Goal: Information Seeking & Learning: Learn about a topic

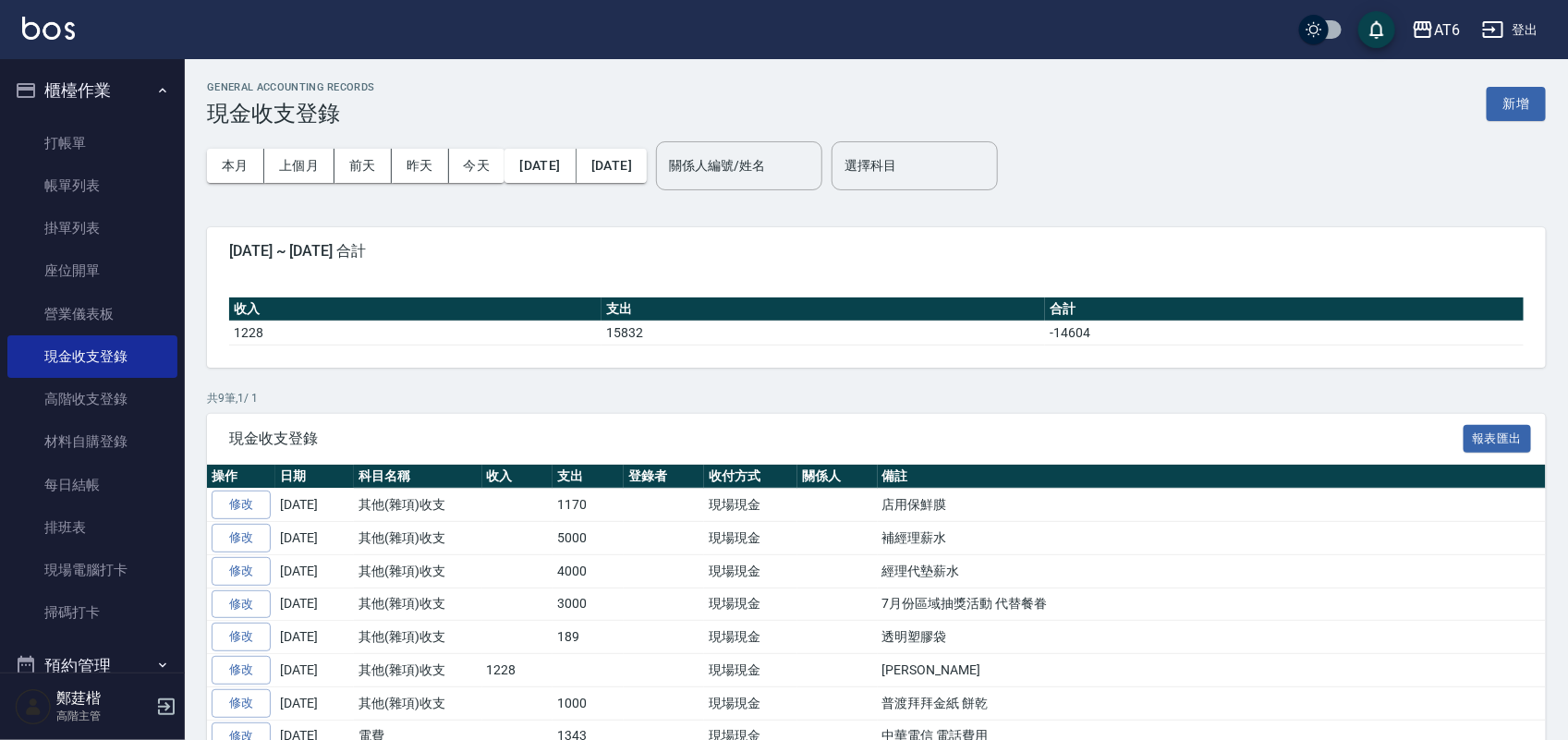
click at [44, 95] on button "櫃檯作業" at bounding box center [93, 90] width 170 height 48
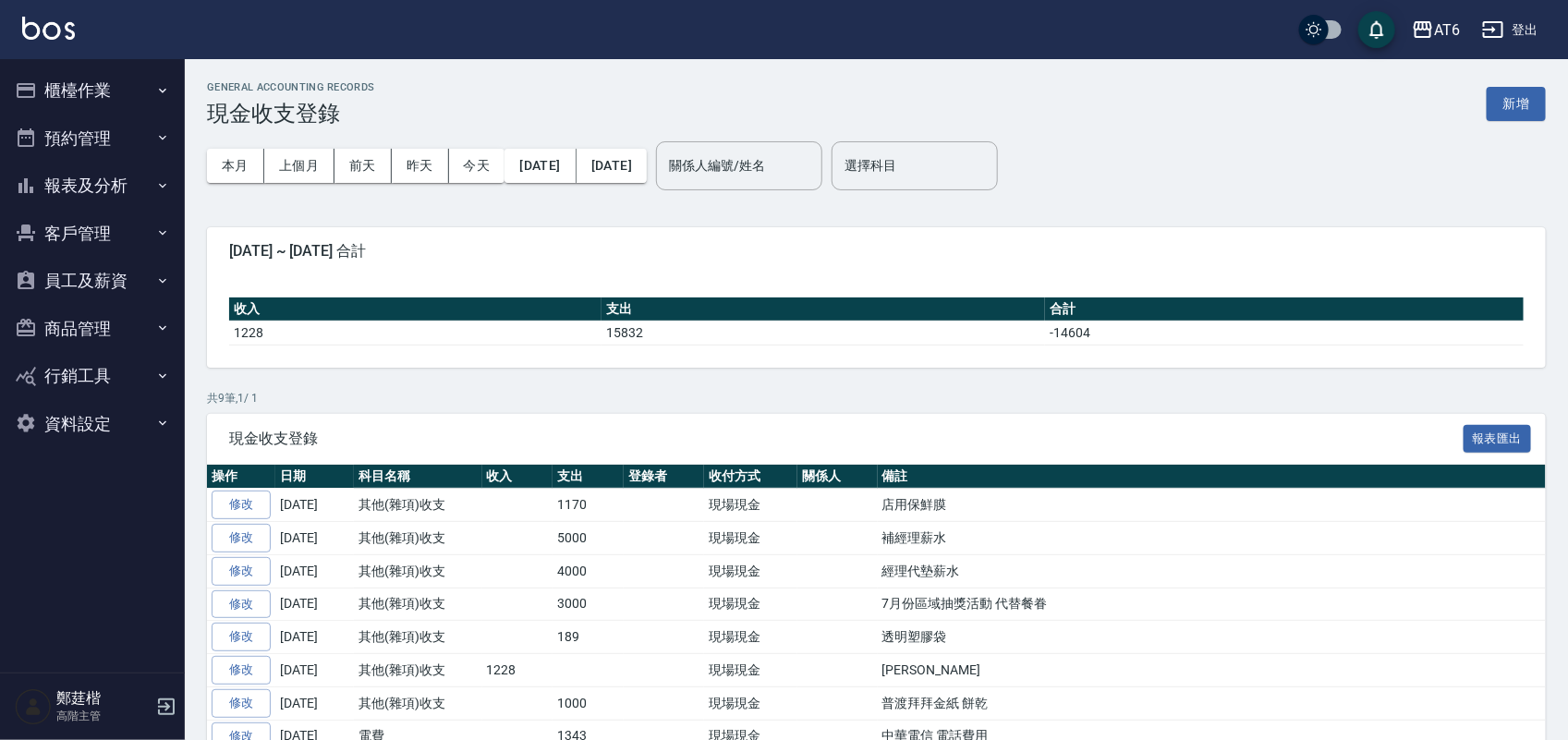
click at [79, 177] on button "報表及分析" at bounding box center [93, 185] width 170 height 48
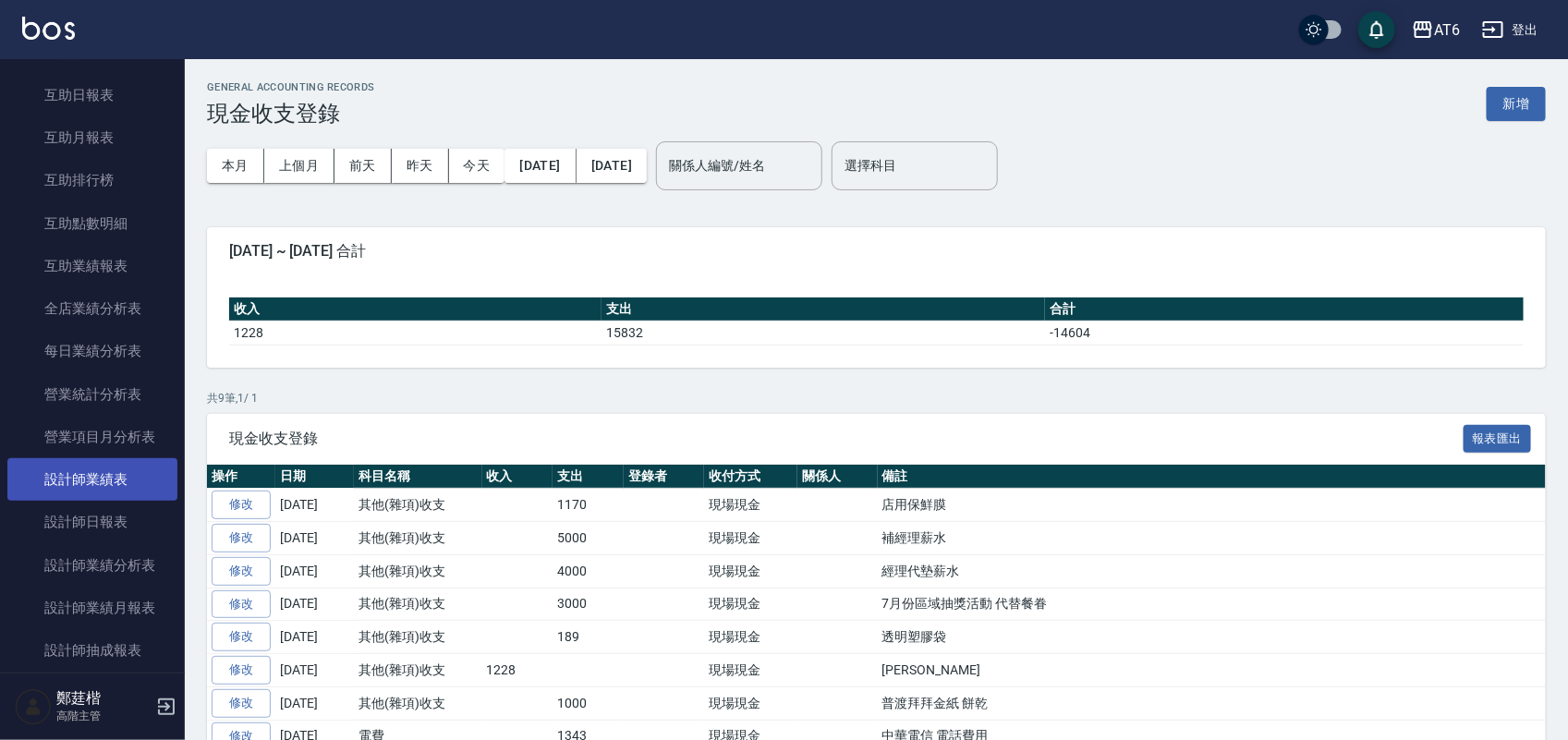
scroll to position [347, 0]
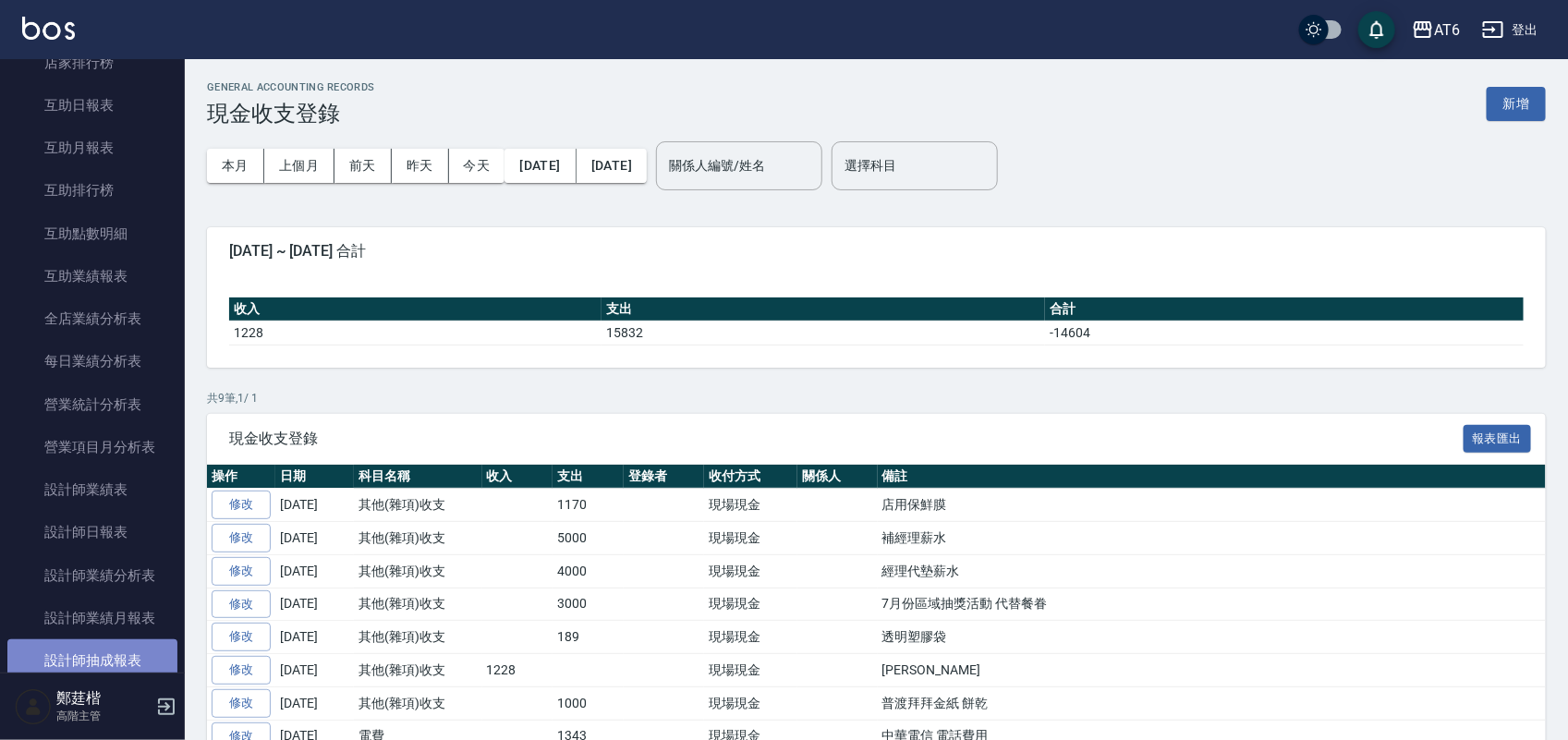
click at [132, 647] on link "設計師抽成報表" at bounding box center [93, 661] width 170 height 43
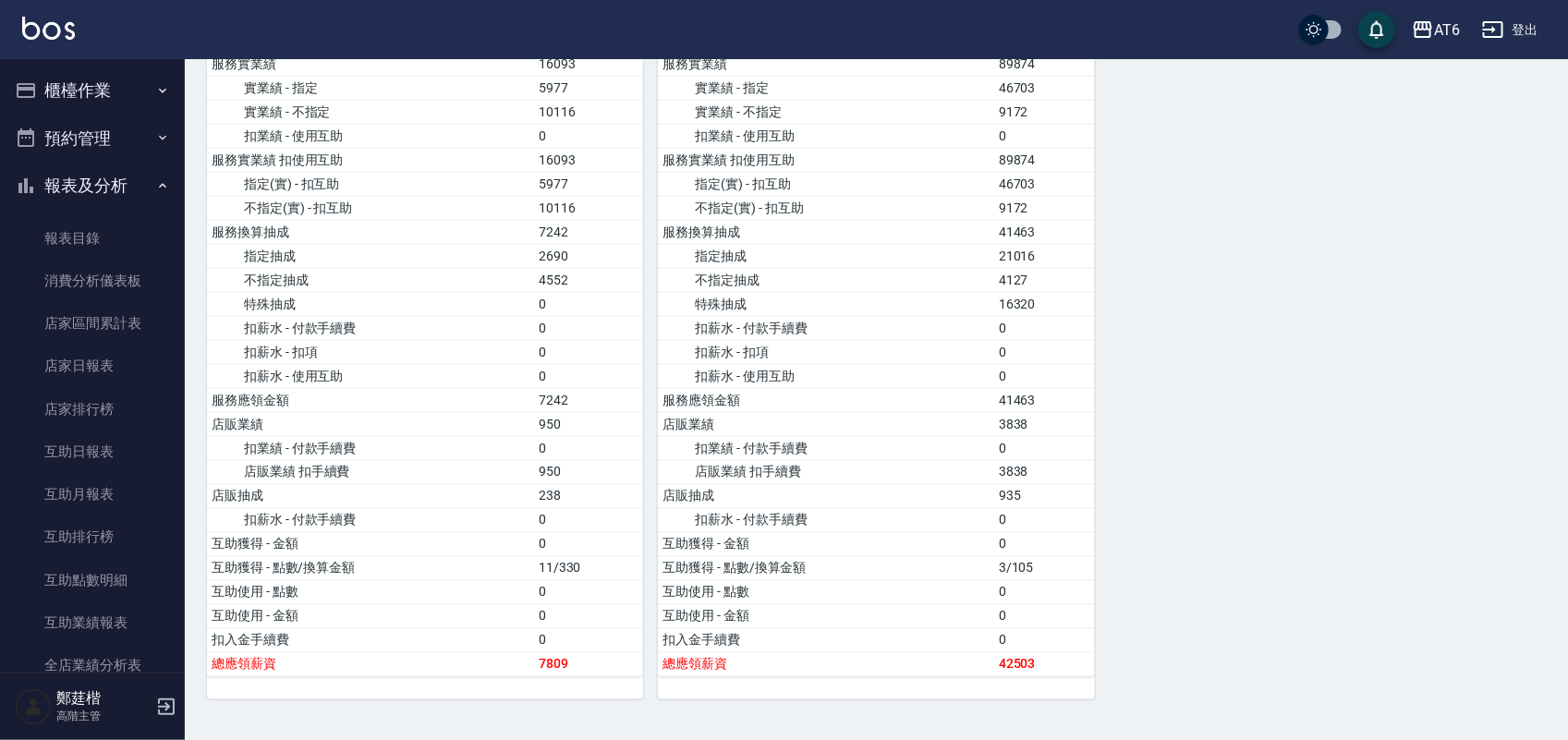
click at [86, 199] on button "報表及分析" at bounding box center [93, 185] width 170 height 48
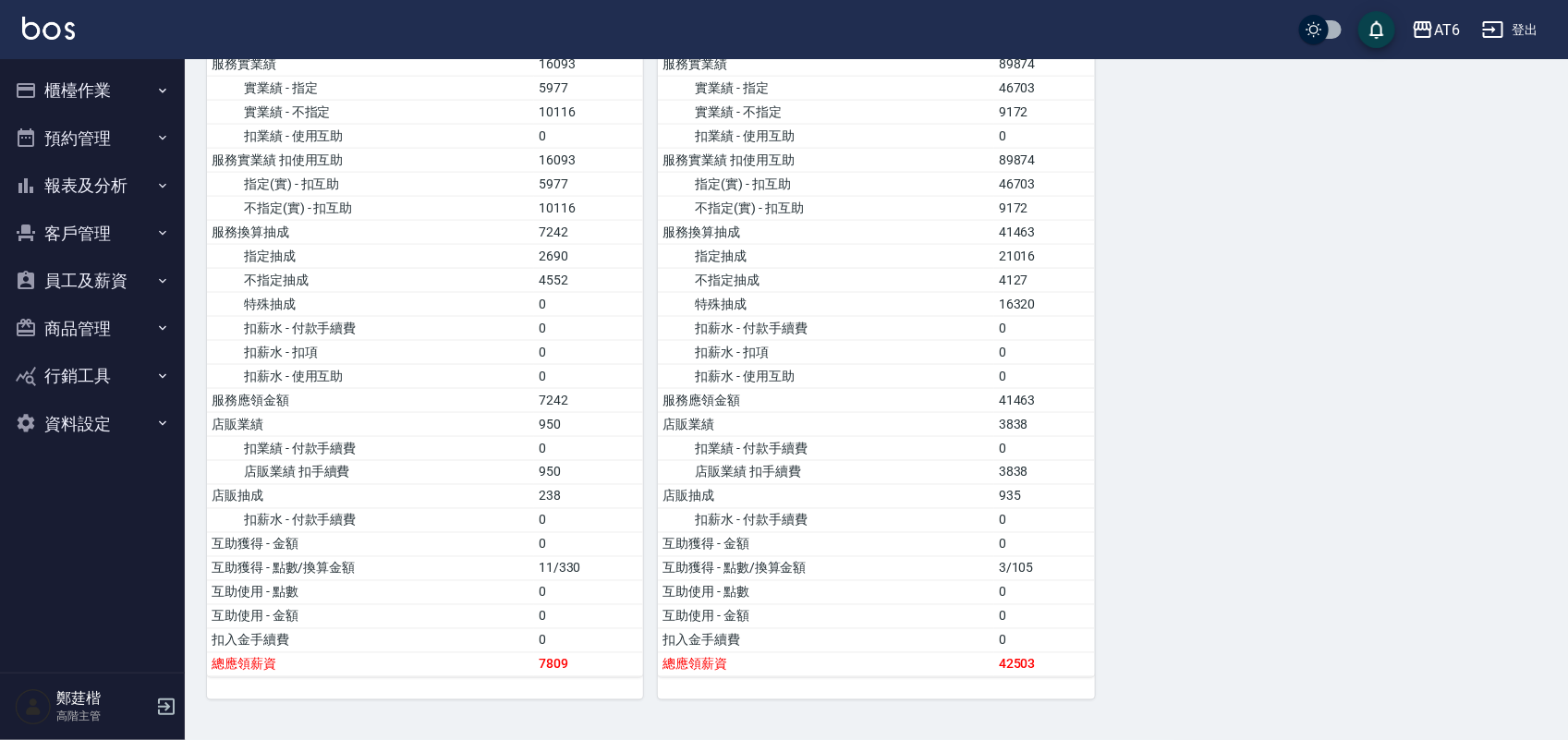
click at [131, 78] on button "櫃檯作業" at bounding box center [93, 90] width 170 height 48
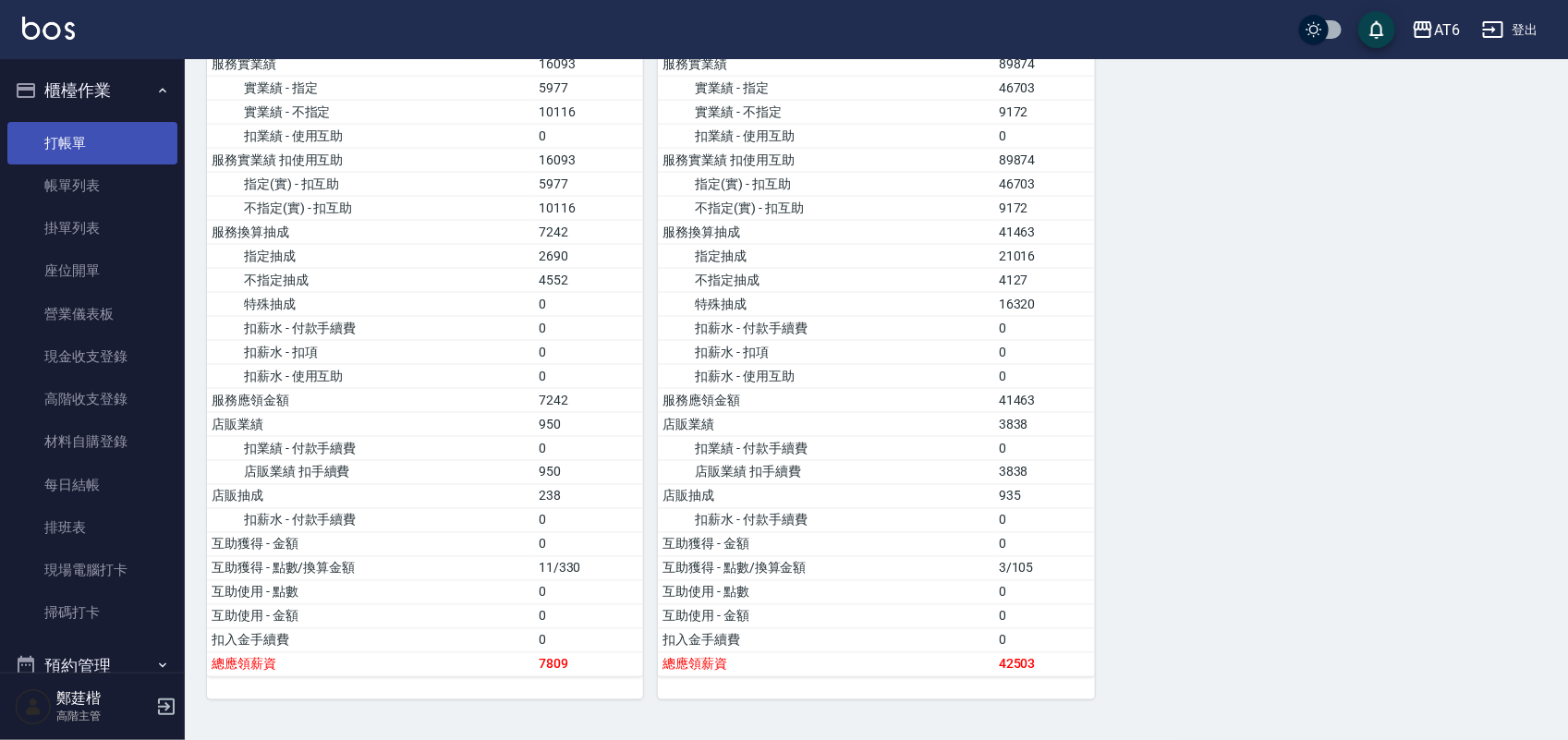
click at [139, 150] on link "打帳單" at bounding box center [93, 144] width 170 height 43
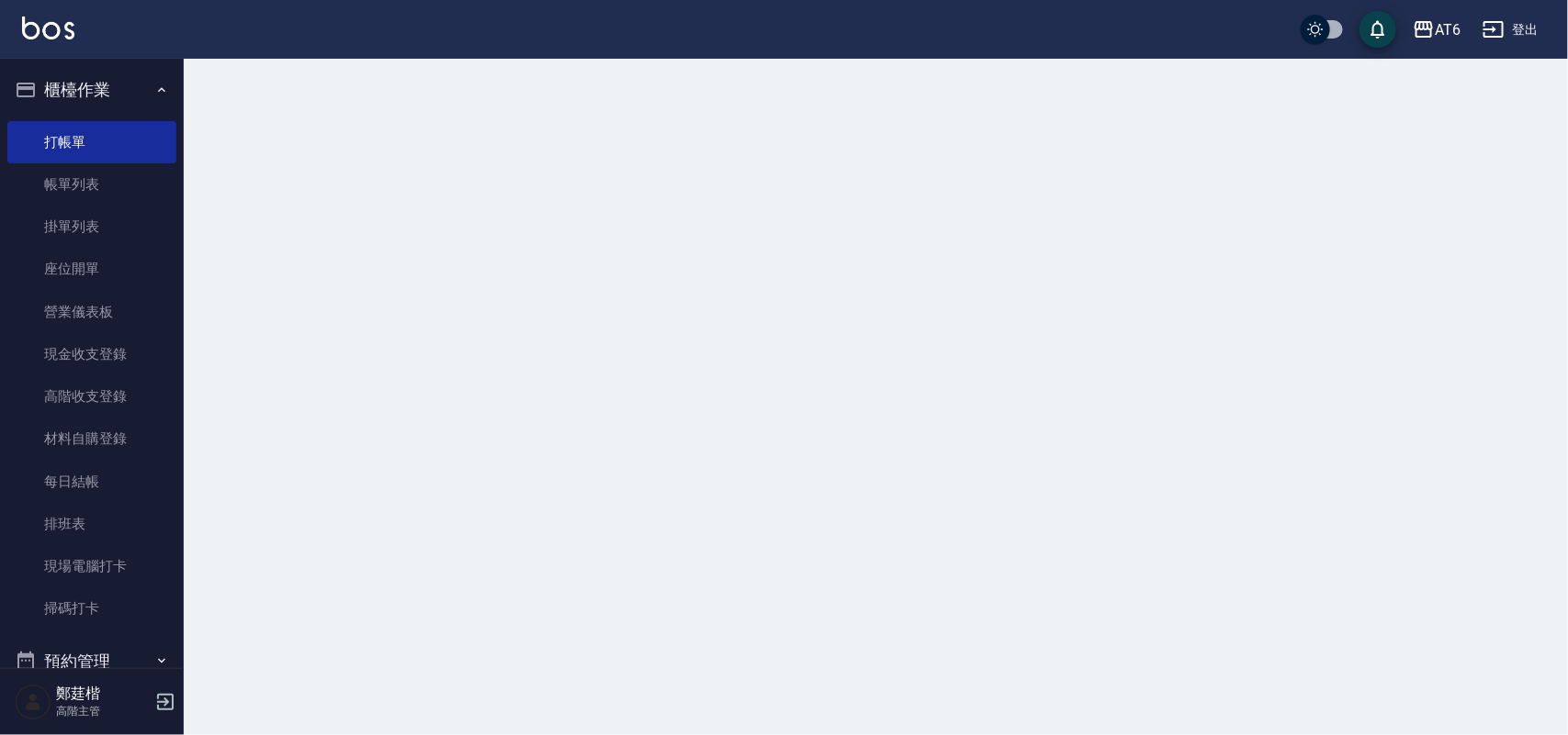
click at [92, 96] on button "櫃檯作業" at bounding box center [92, 89] width 169 height 48
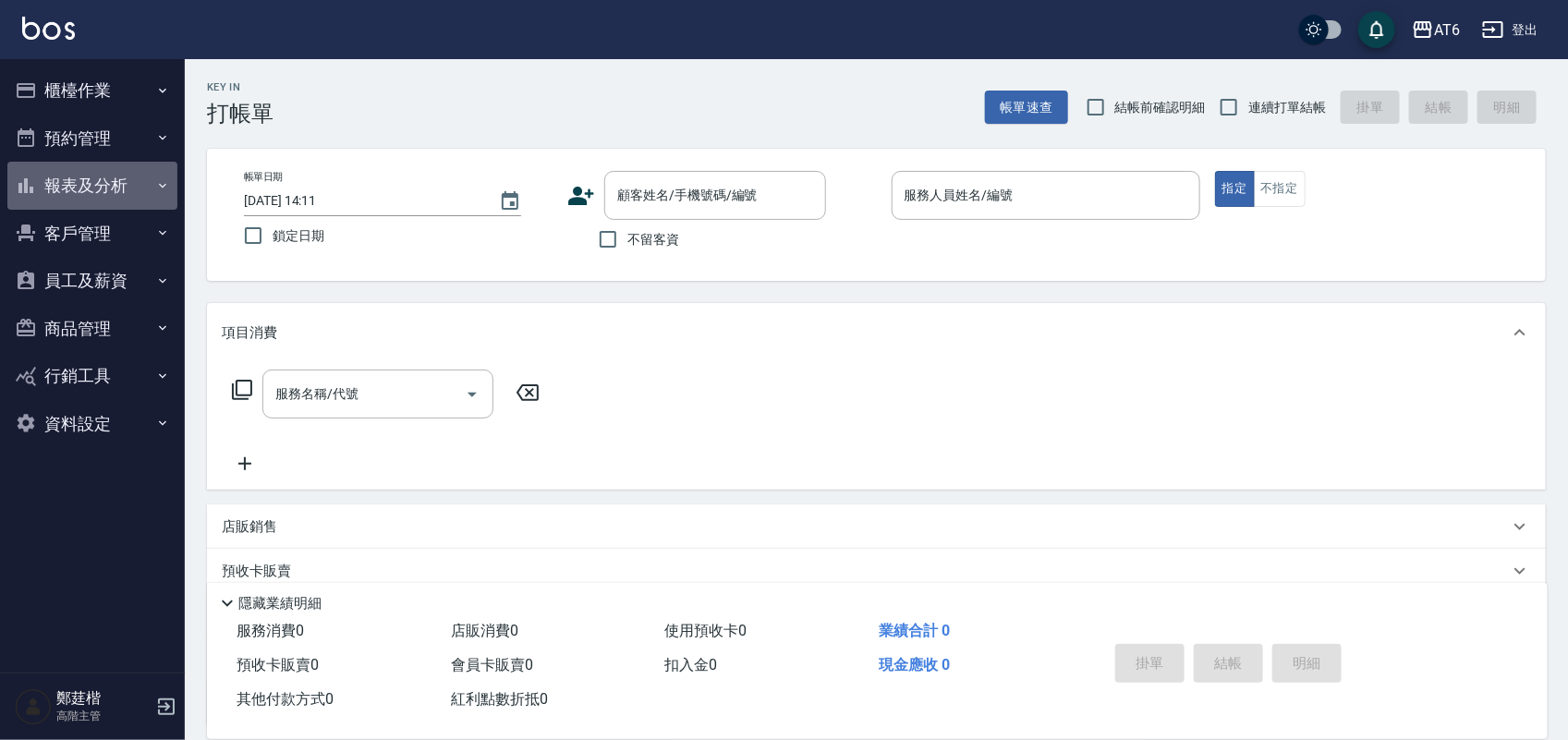
click at [135, 199] on button "報表及分析" at bounding box center [93, 185] width 170 height 48
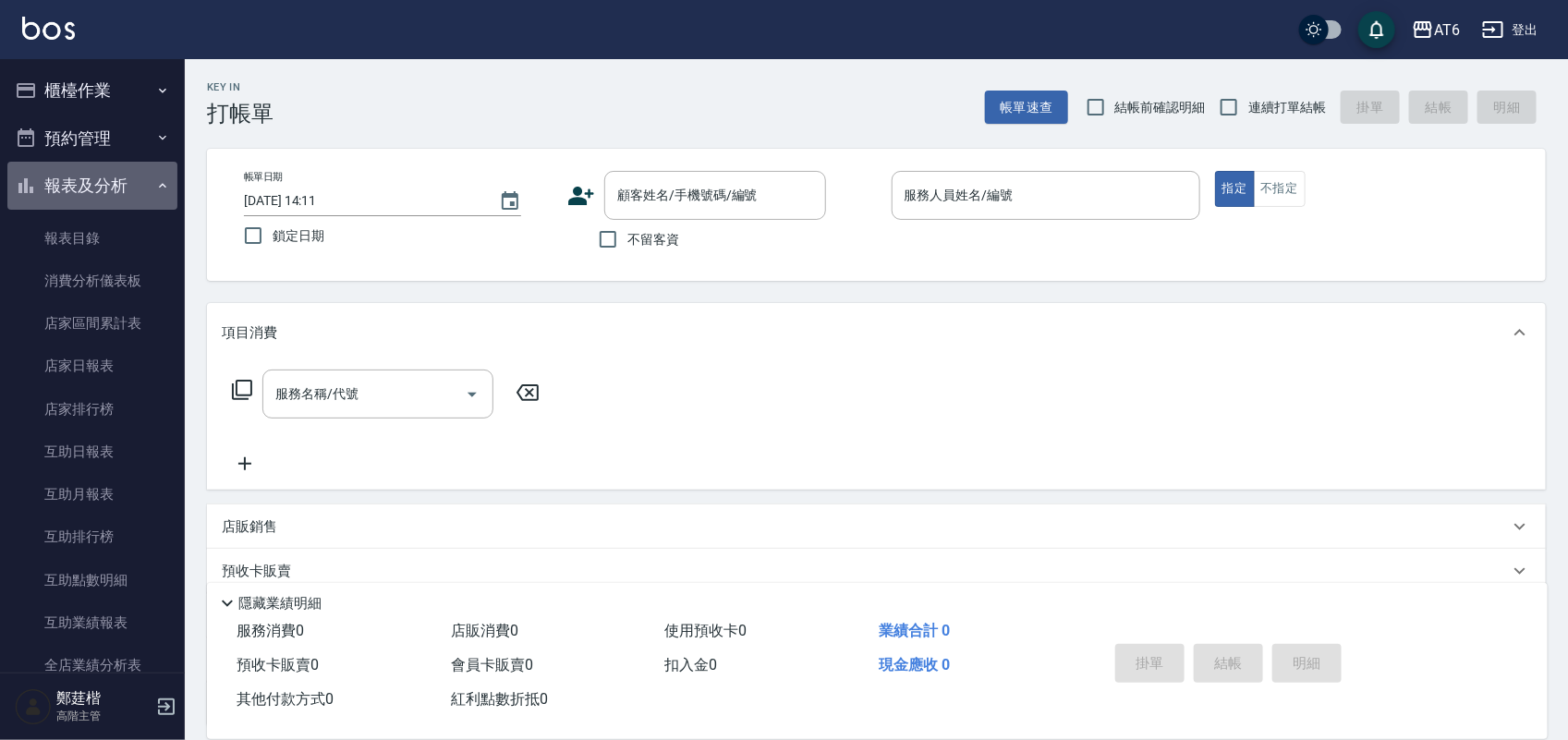
click at [135, 199] on button "報表及分析" at bounding box center [93, 185] width 170 height 48
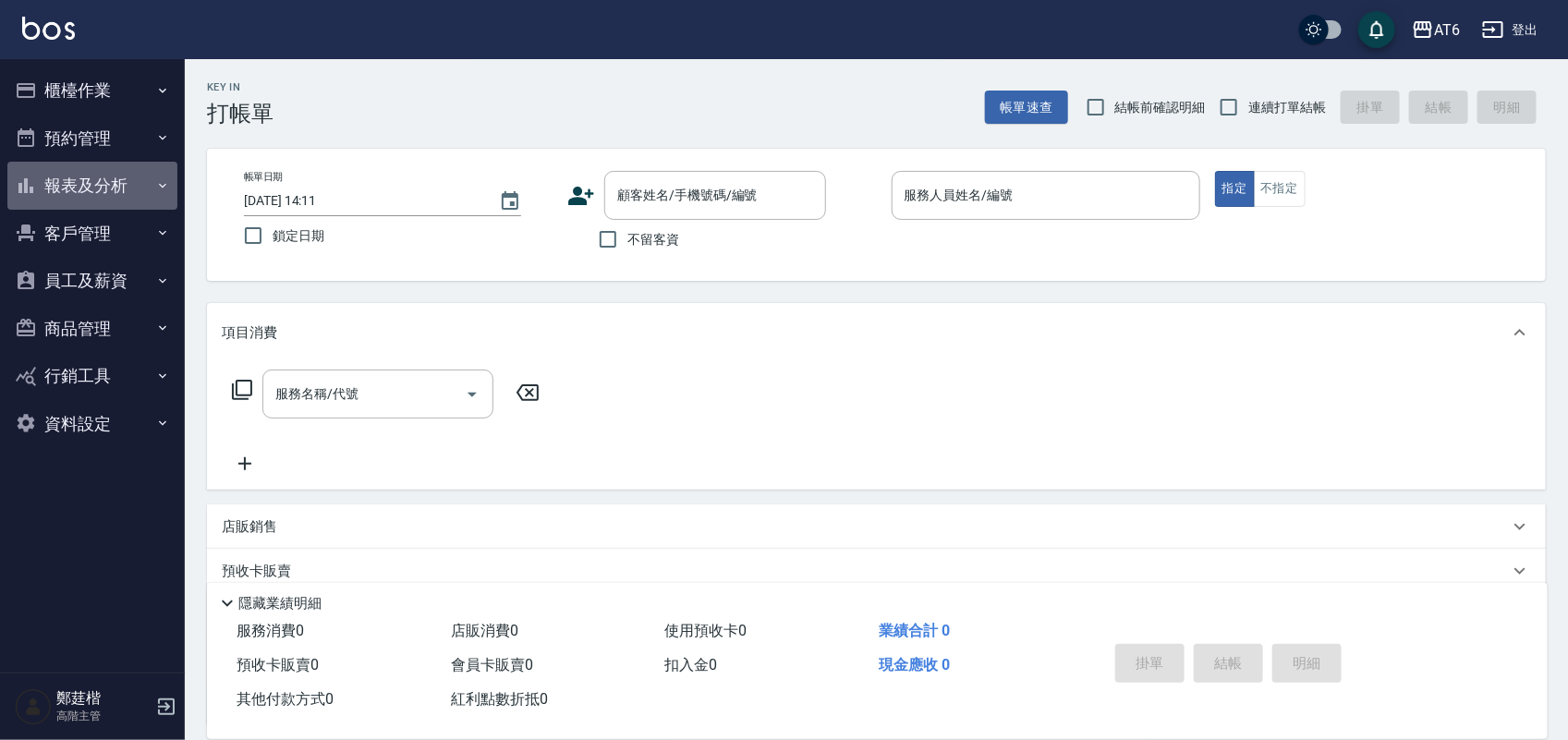
click at [85, 178] on button "報表及分析" at bounding box center [93, 185] width 170 height 48
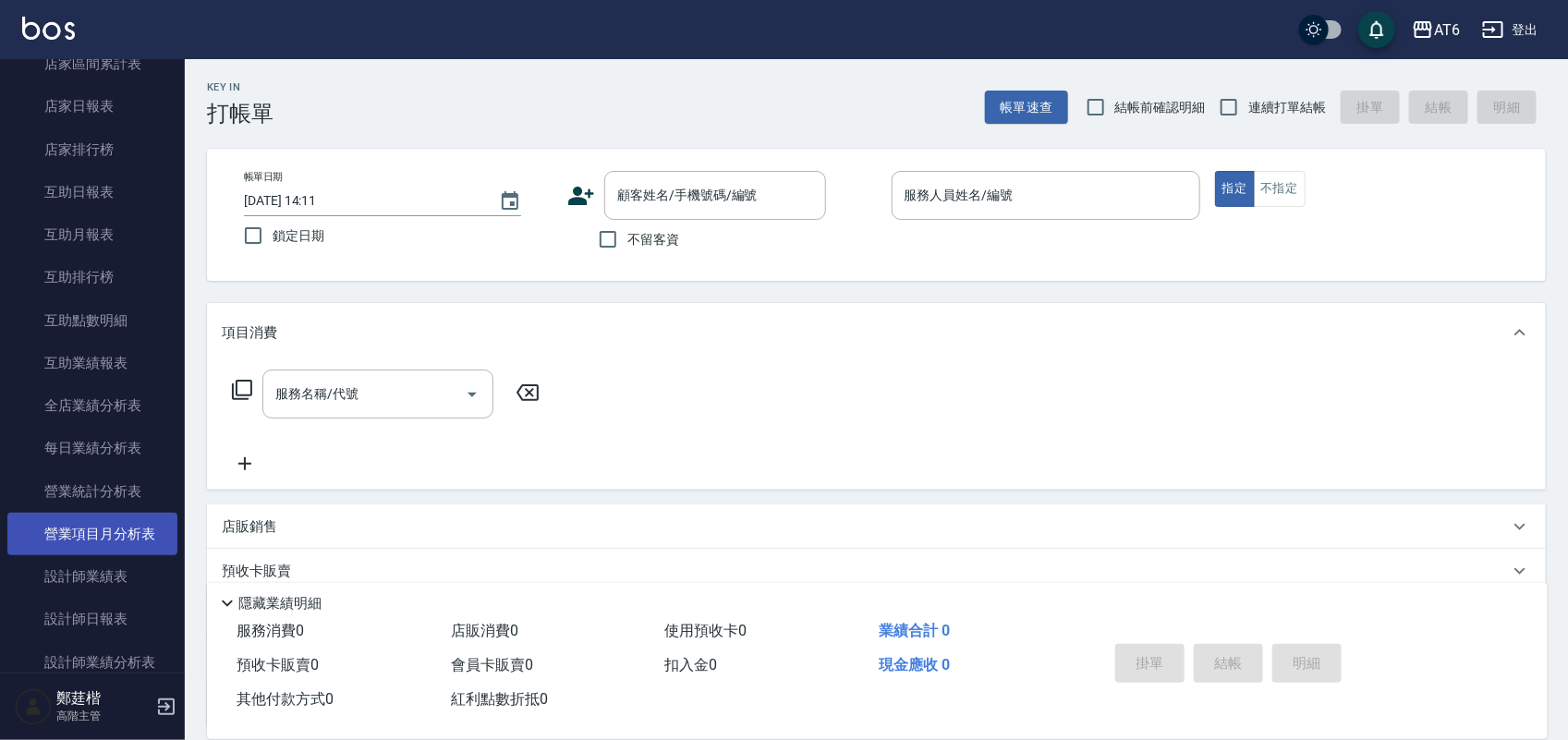
scroll to position [347, 0]
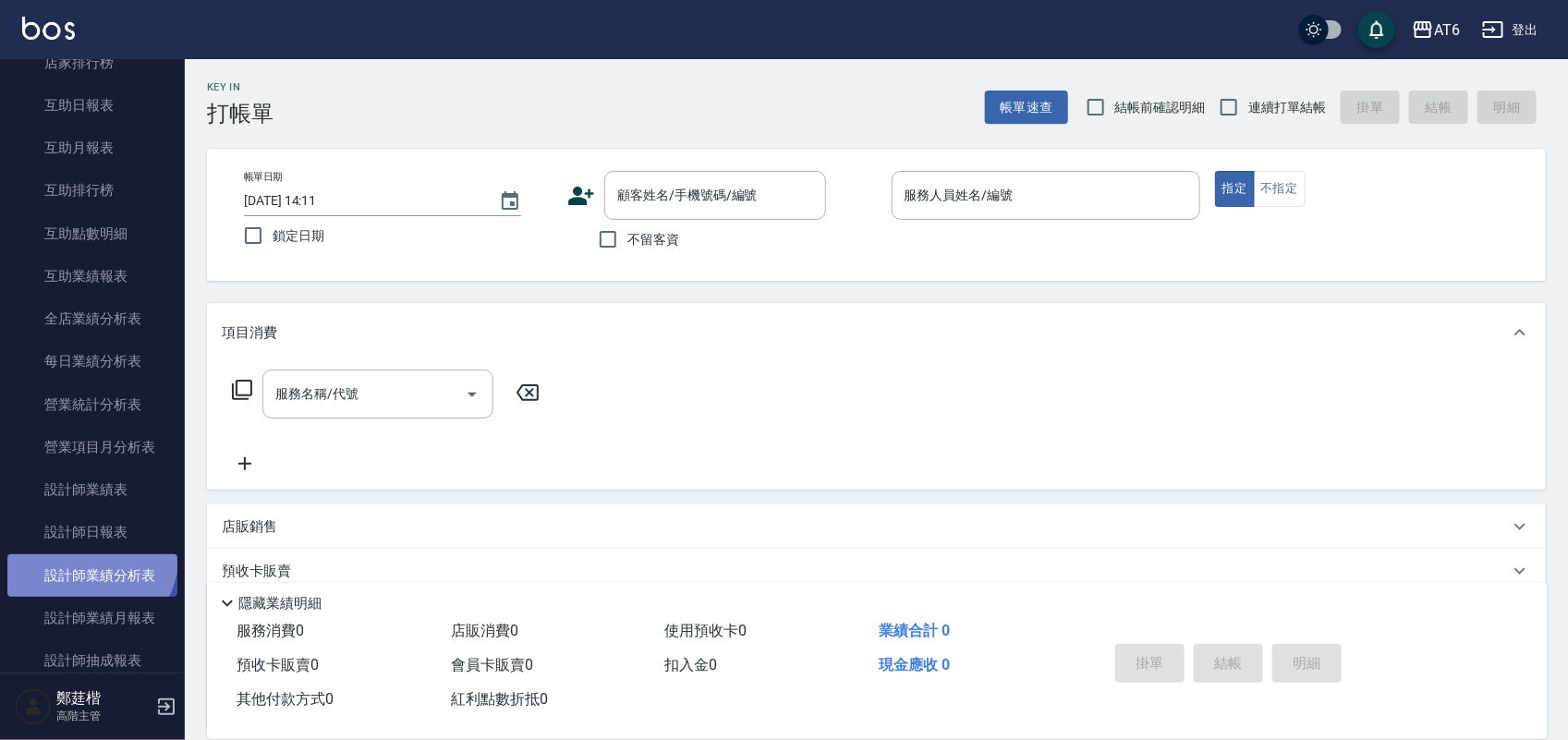
click at [81, 555] on link "設計師業績分析表" at bounding box center [93, 576] width 170 height 43
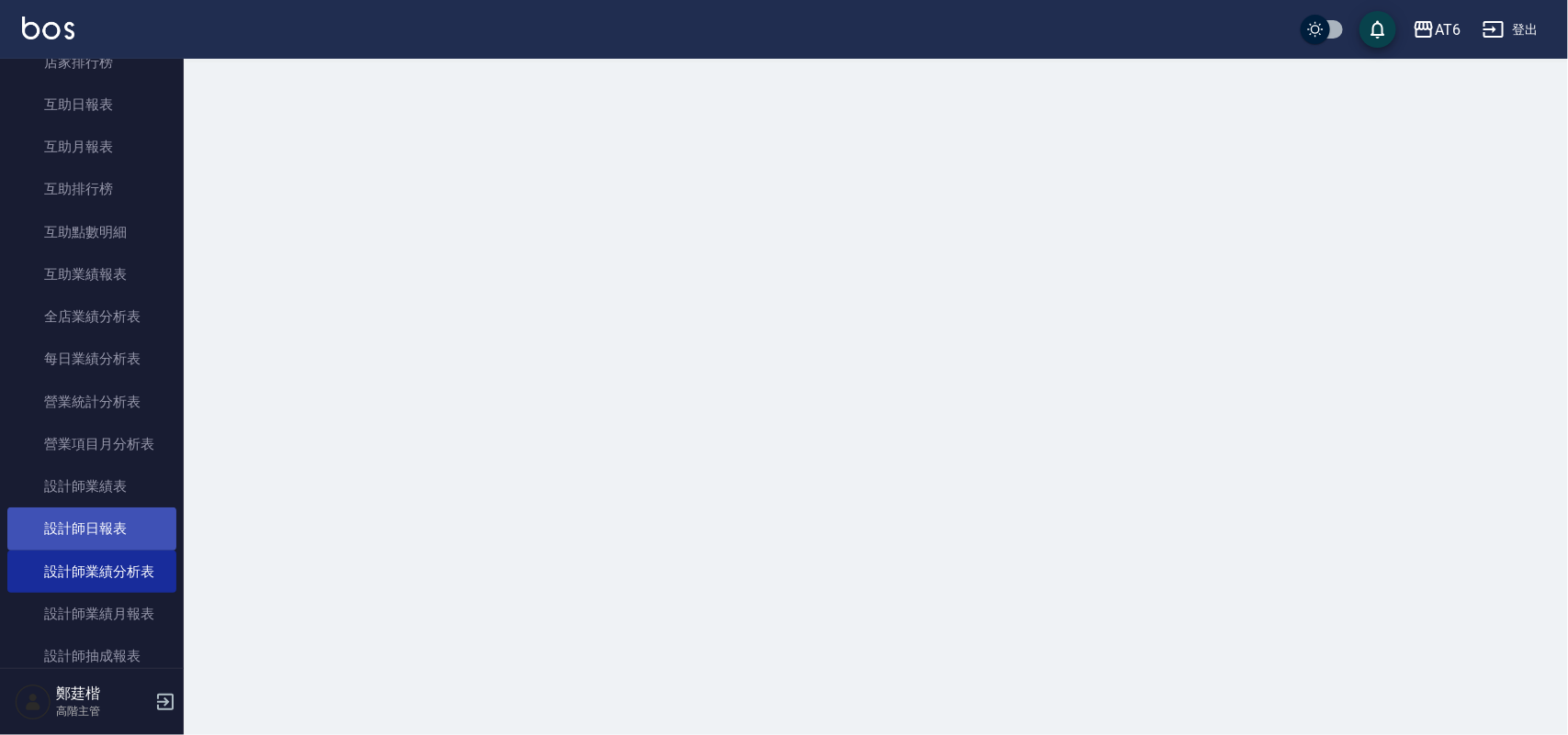
click at [88, 532] on link "設計師日報表" at bounding box center [92, 529] width 169 height 43
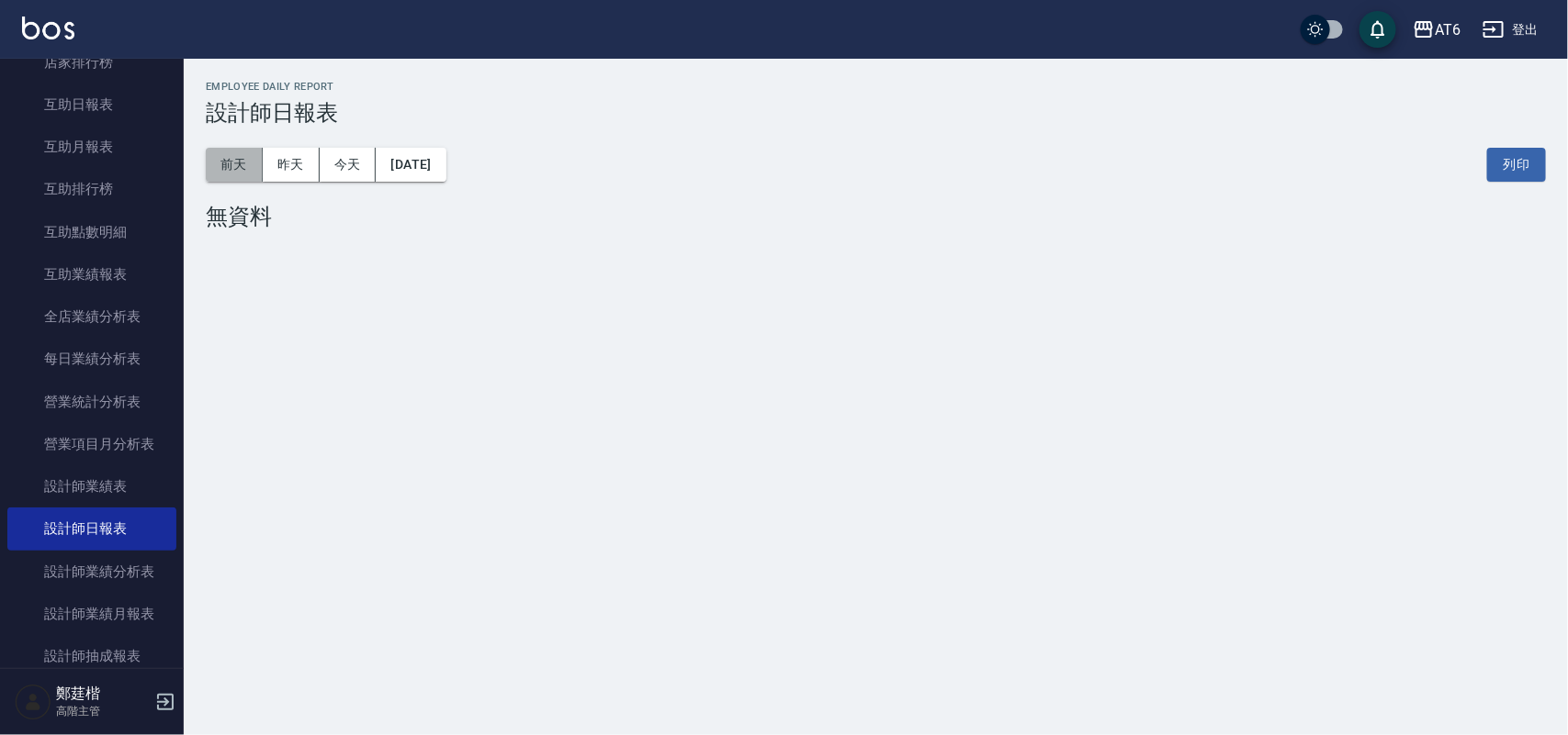
click at [245, 152] on button "前天" at bounding box center [234, 164] width 57 height 34
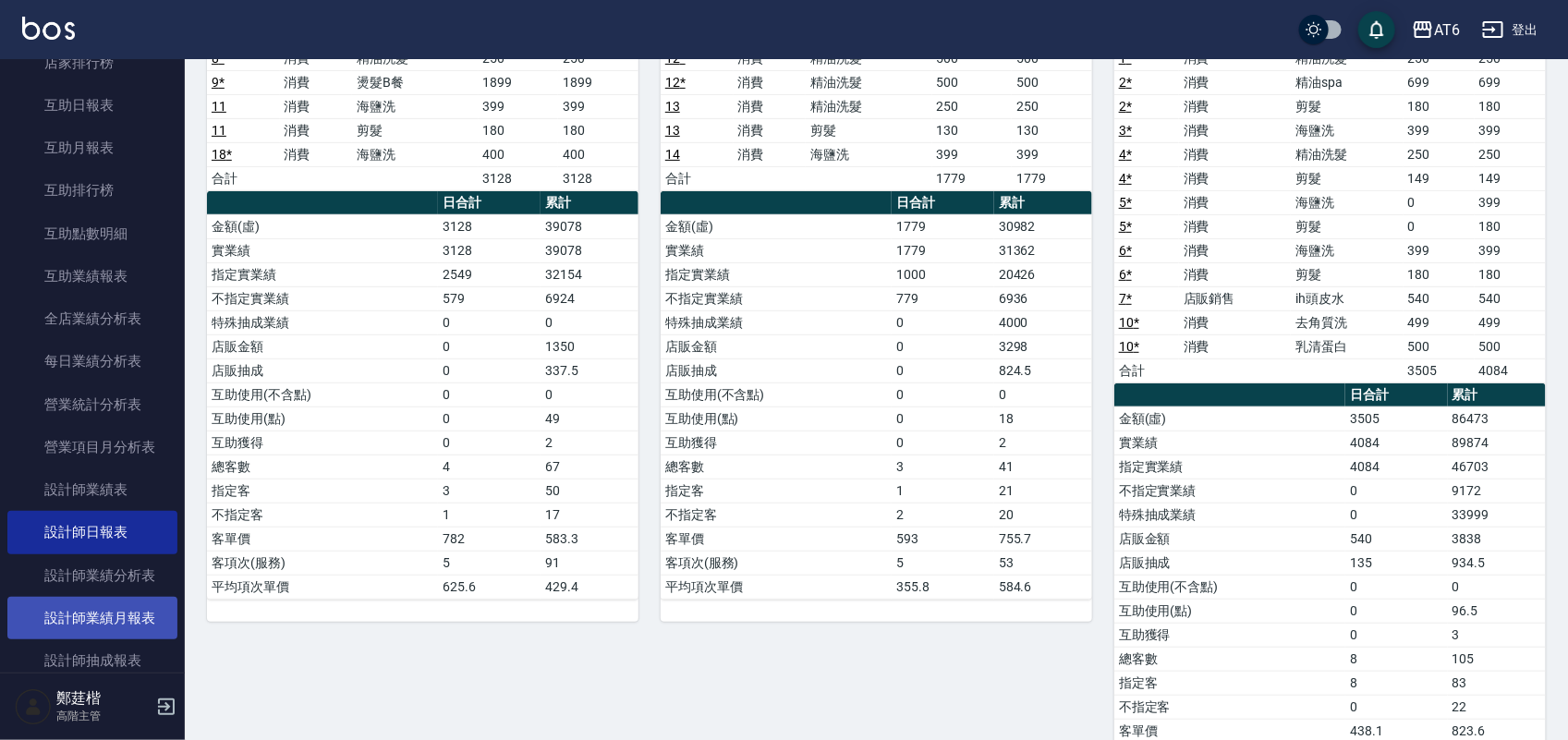
scroll to position [462, 0]
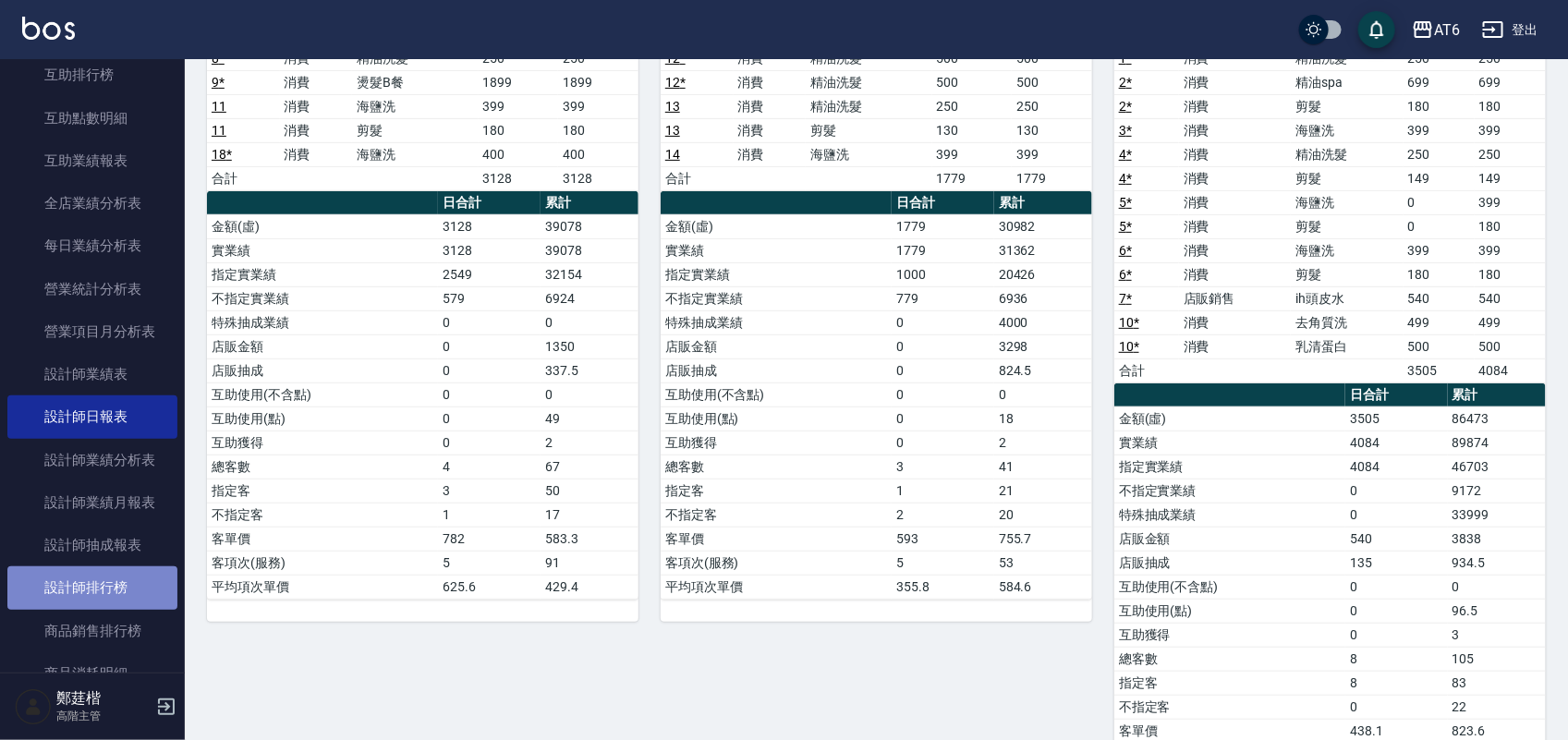
click at [126, 587] on link "設計師排行榜" at bounding box center [93, 588] width 170 height 43
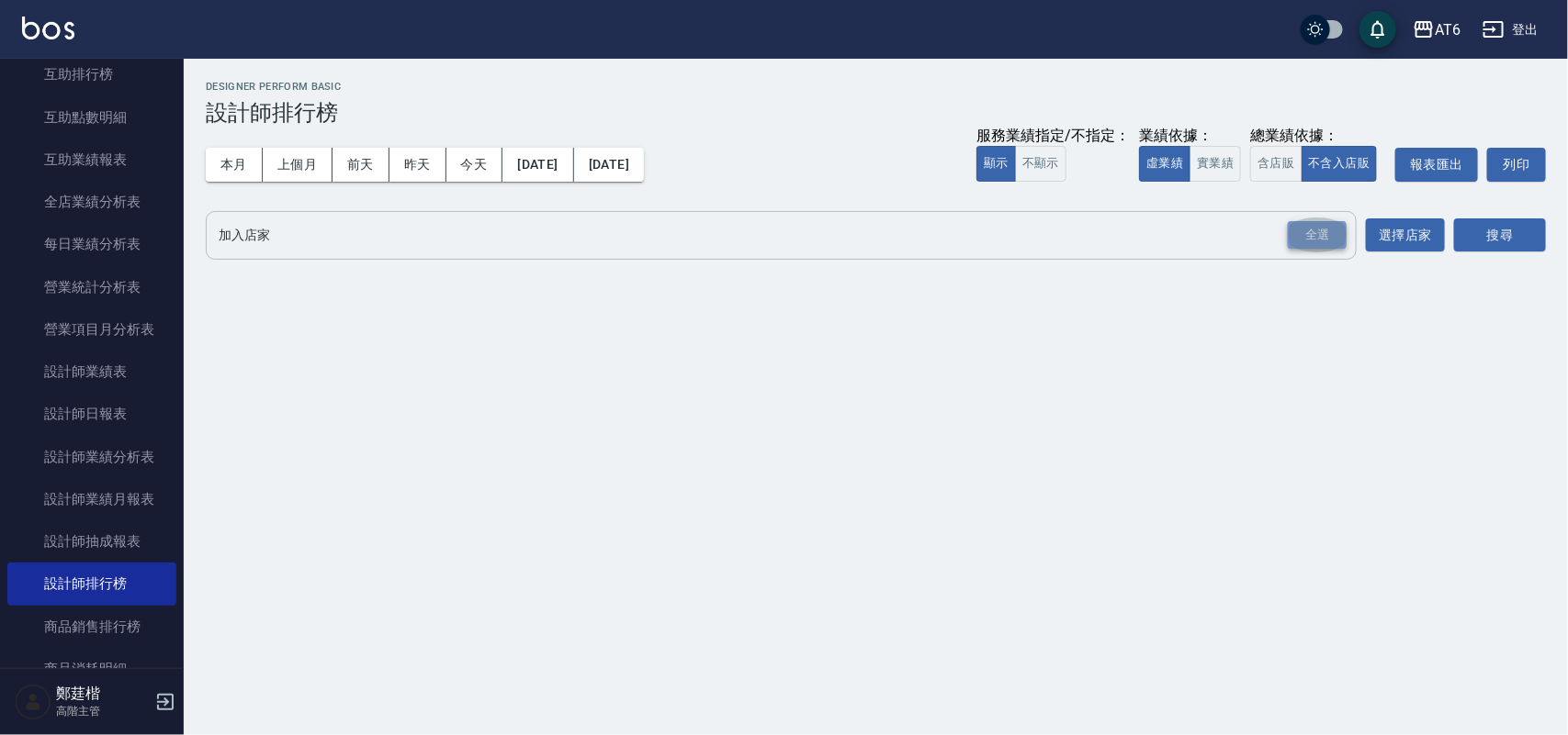
click at [1324, 237] on div "全選" at bounding box center [1317, 235] width 59 height 28
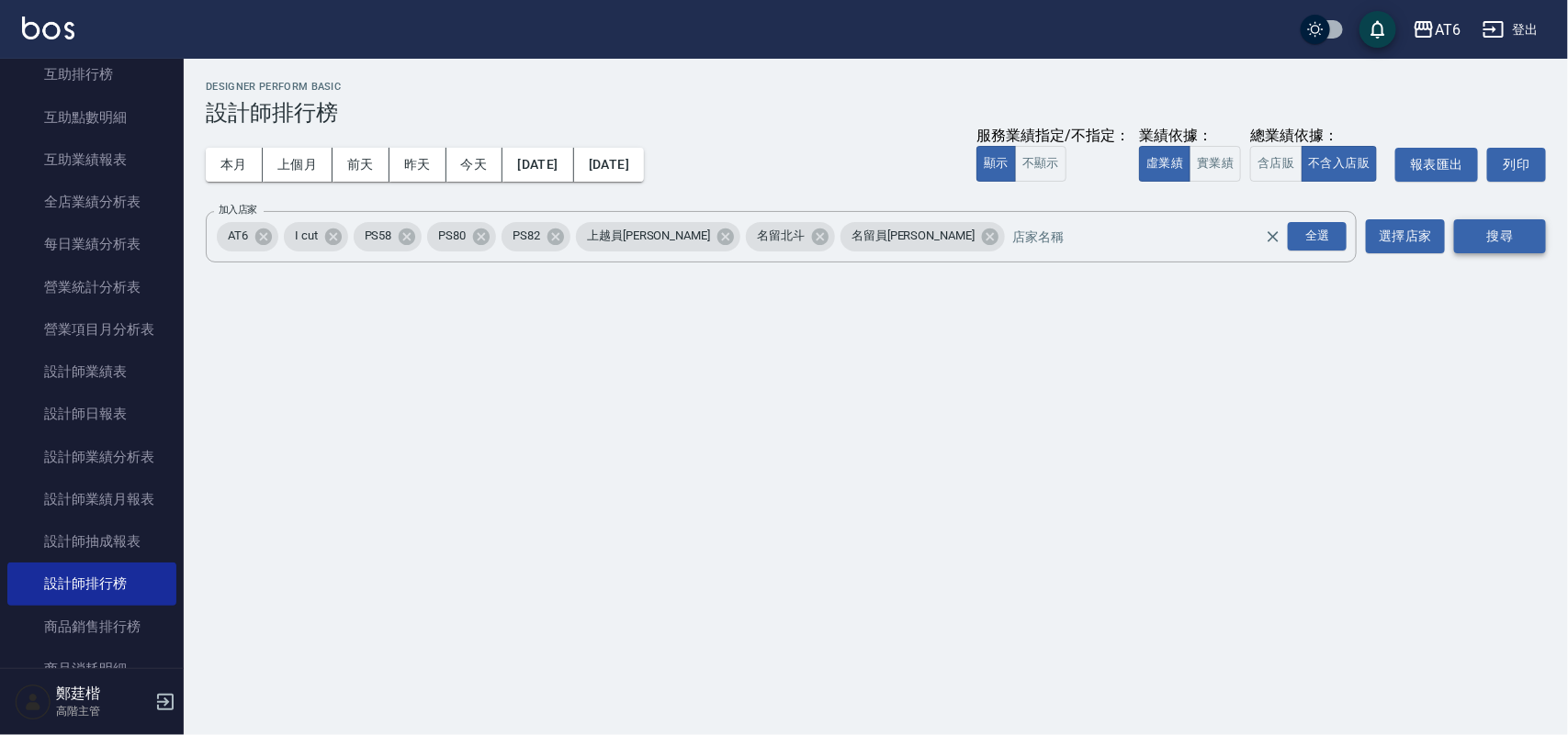
click at [1462, 232] on button "搜尋" at bounding box center [1500, 236] width 92 height 34
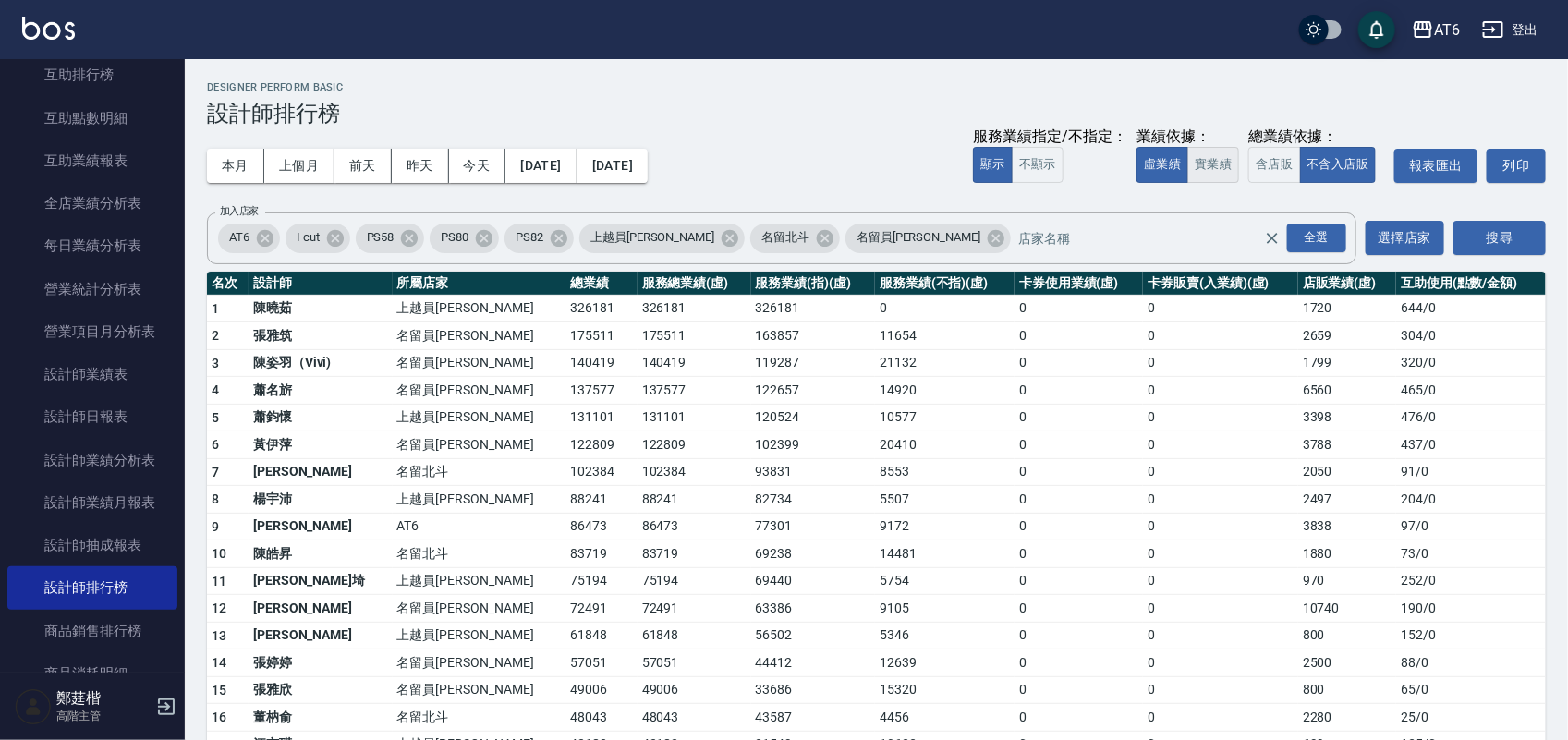
click at [1191, 166] on button "實業績" at bounding box center [1213, 165] width 52 height 36
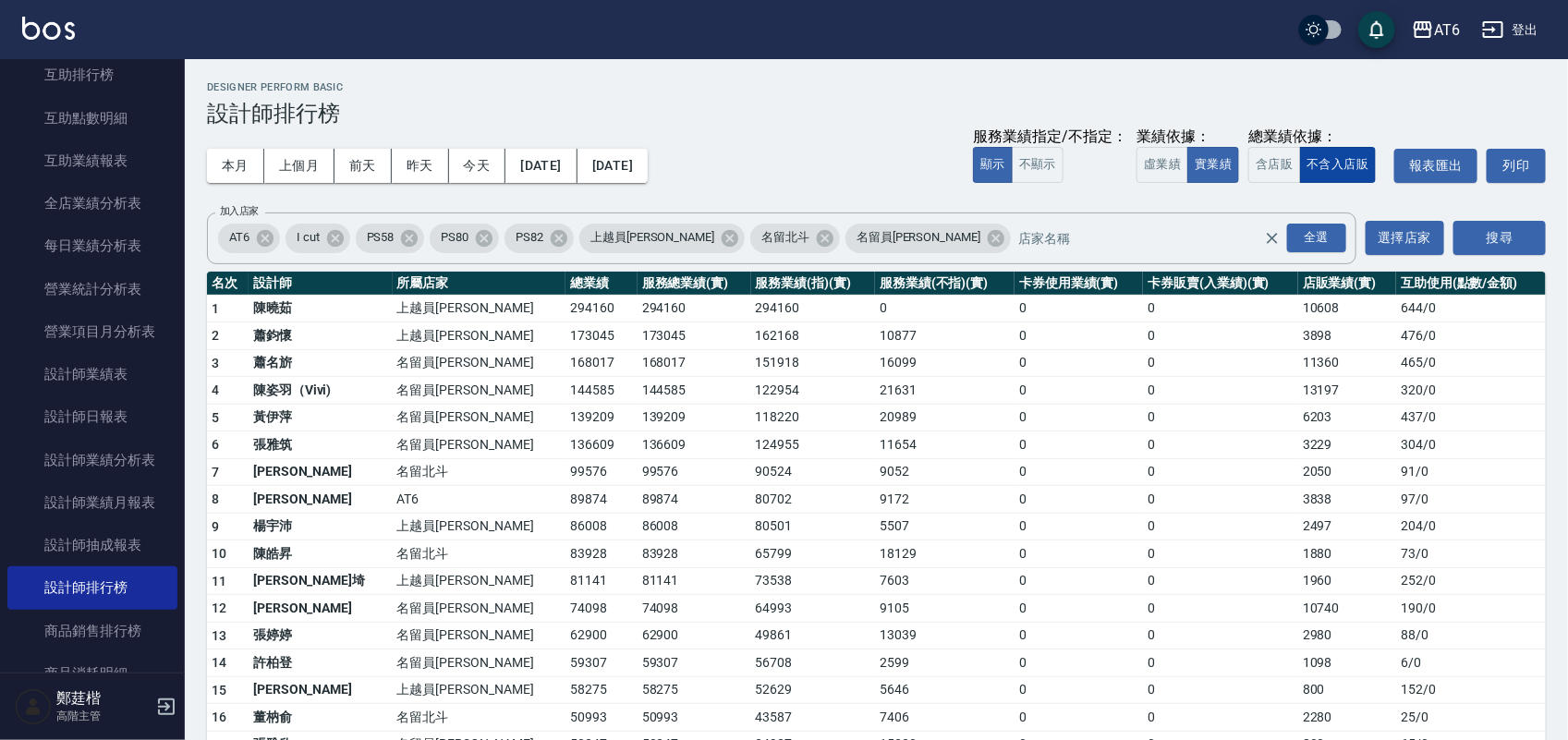
click at [1304, 165] on button "不含入店販" at bounding box center [1338, 165] width 77 height 36
click at [1290, 173] on button "含店販" at bounding box center [1273, 165] width 52 height 36
click at [1396, 493] on td "97 / 0" at bounding box center [1470, 500] width 149 height 27
drag, startPoint x: 1392, startPoint y: 493, endPoint x: 1243, endPoint y: 495, distance: 149.0
click at [1337, 495] on tr "8 [PERSON_NAME]甄 AT6 93712 89874 80702 9172 0 0 3838 97 / 0" at bounding box center [876, 500] width 1339 height 27
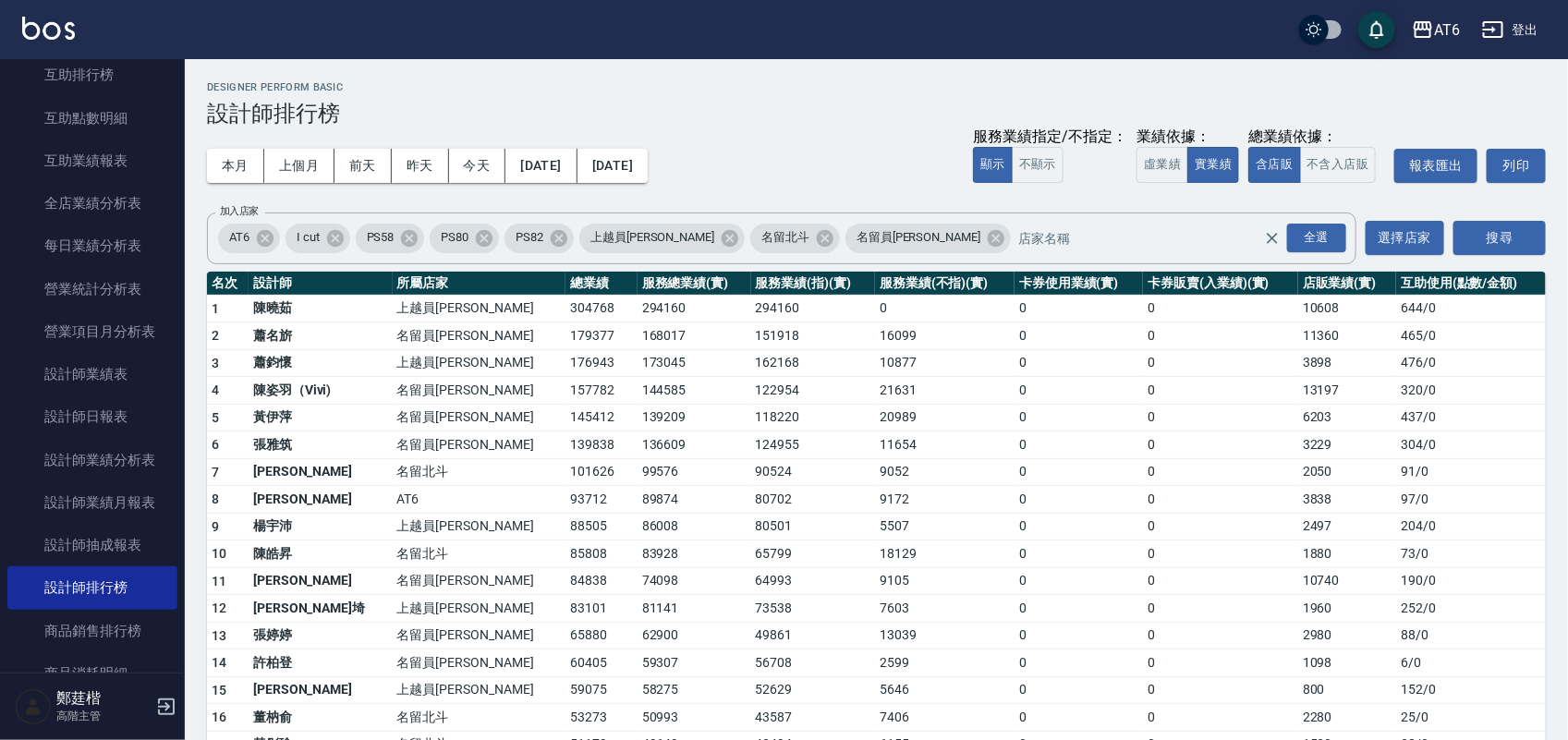
drag, startPoint x: 1243, startPoint y: 495, endPoint x: 1106, endPoint y: 495, distance: 137.0
click at [1143, 495] on td "0" at bounding box center [1220, 500] width 155 height 27
drag, startPoint x: 1106, startPoint y: 495, endPoint x: 895, endPoint y: 500, distance: 211.1
click at [897, 500] on tr "8 [PERSON_NAME]甄 AT6 93712 89874 80702 9172 0 0 3838 97 / 0" at bounding box center [876, 500] width 1339 height 27
click at [751, 500] on td "80702" at bounding box center [814, 500] width 125 height 27
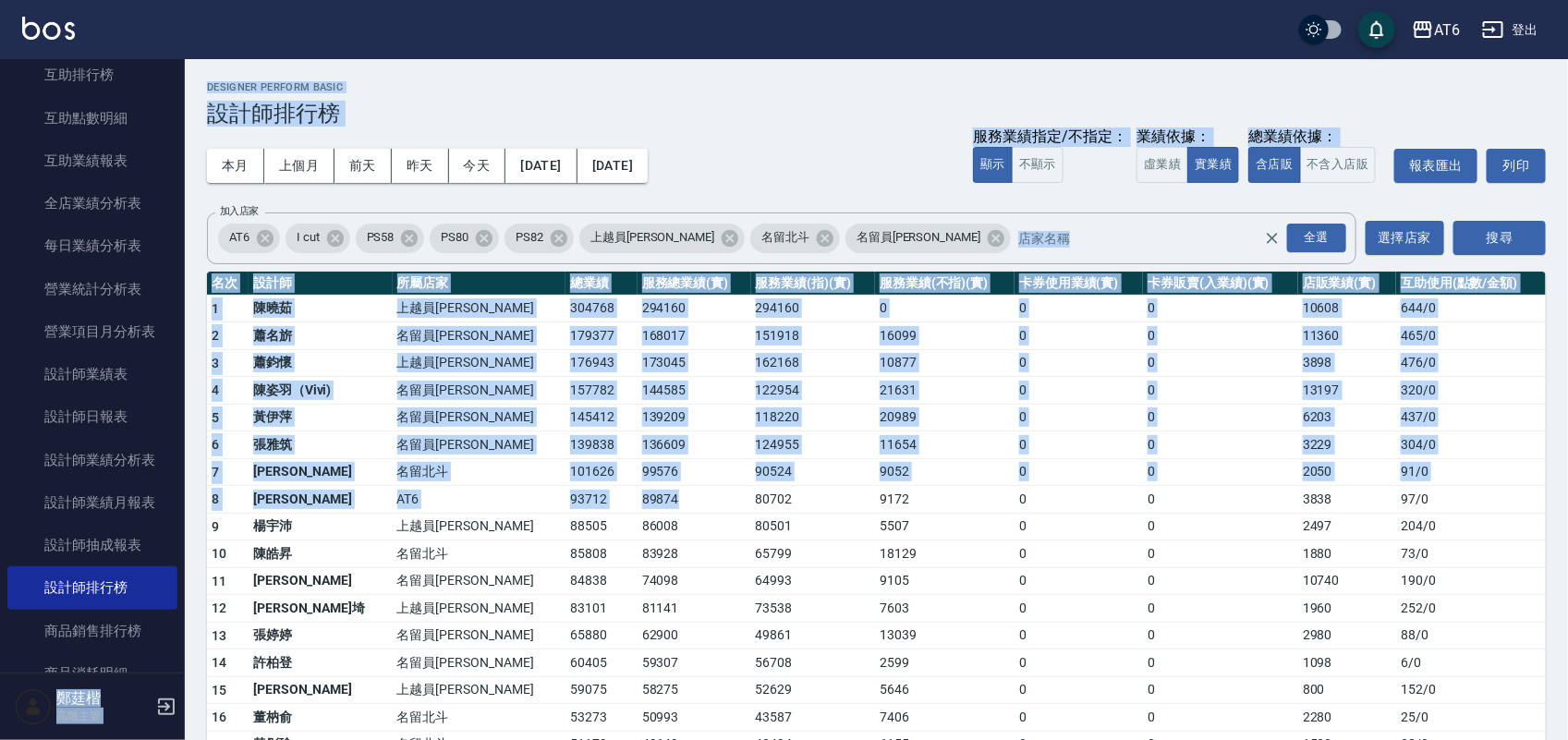
drag, startPoint x: 672, startPoint y: 504, endPoint x: 181, endPoint y: 488, distance: 491.3
click at [181, 488] on div "AT6 登出 櫃檯作業 打帳單 帳單列表 掛單列表 座位開單 營業儀表板 現金收支登錄 高階收支登錄 材料自購登錄 每日結帳 排班表 現場電腦打卡 掃碼打卡 …" at bounding box center [784, 607] width 1568 height 1214
click at [224, 427] on td "5" at bounding box center [227, 418] width 42 height 27
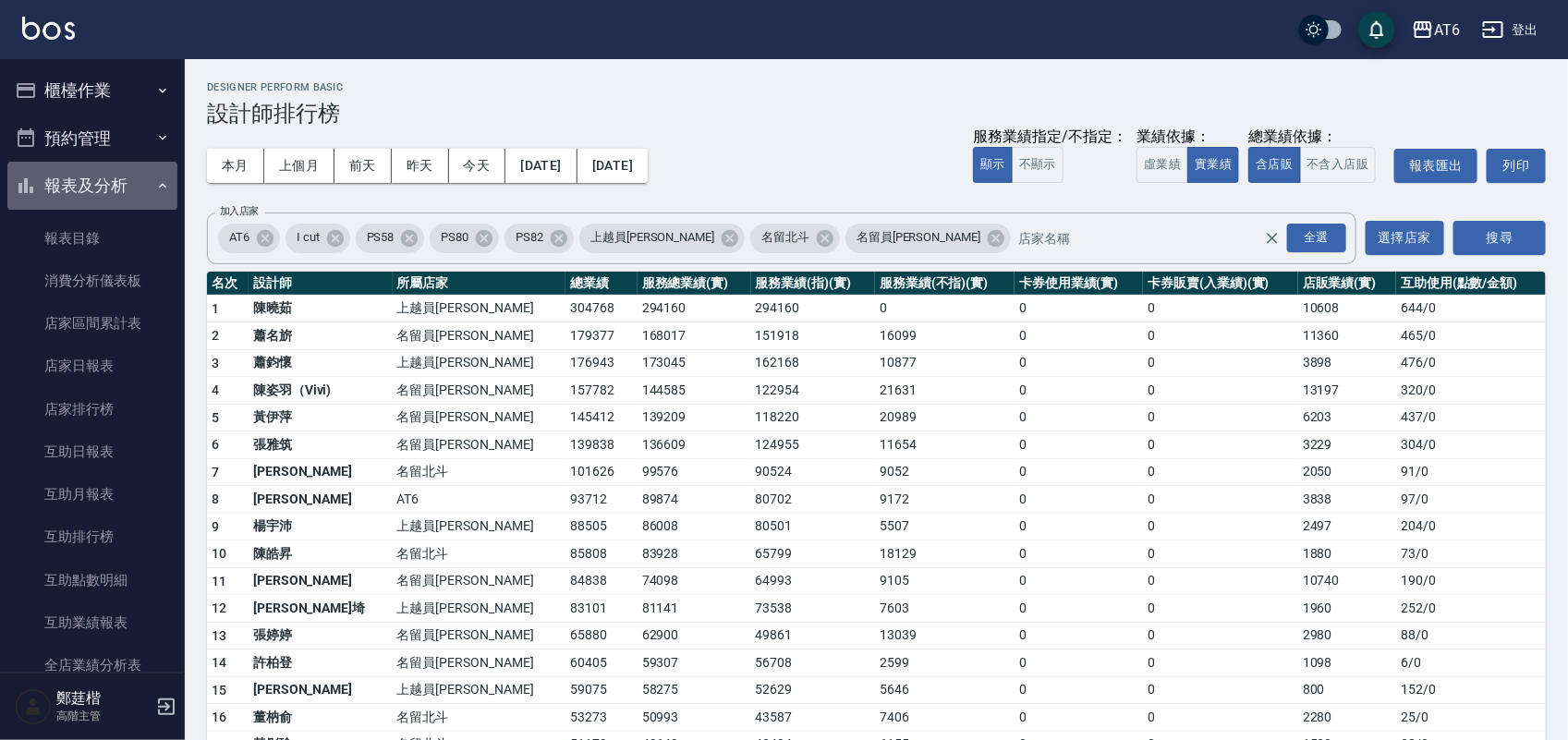
click at [140, 173] on button "報表及分析" at bounding box center [93, 185] width 170 height 48
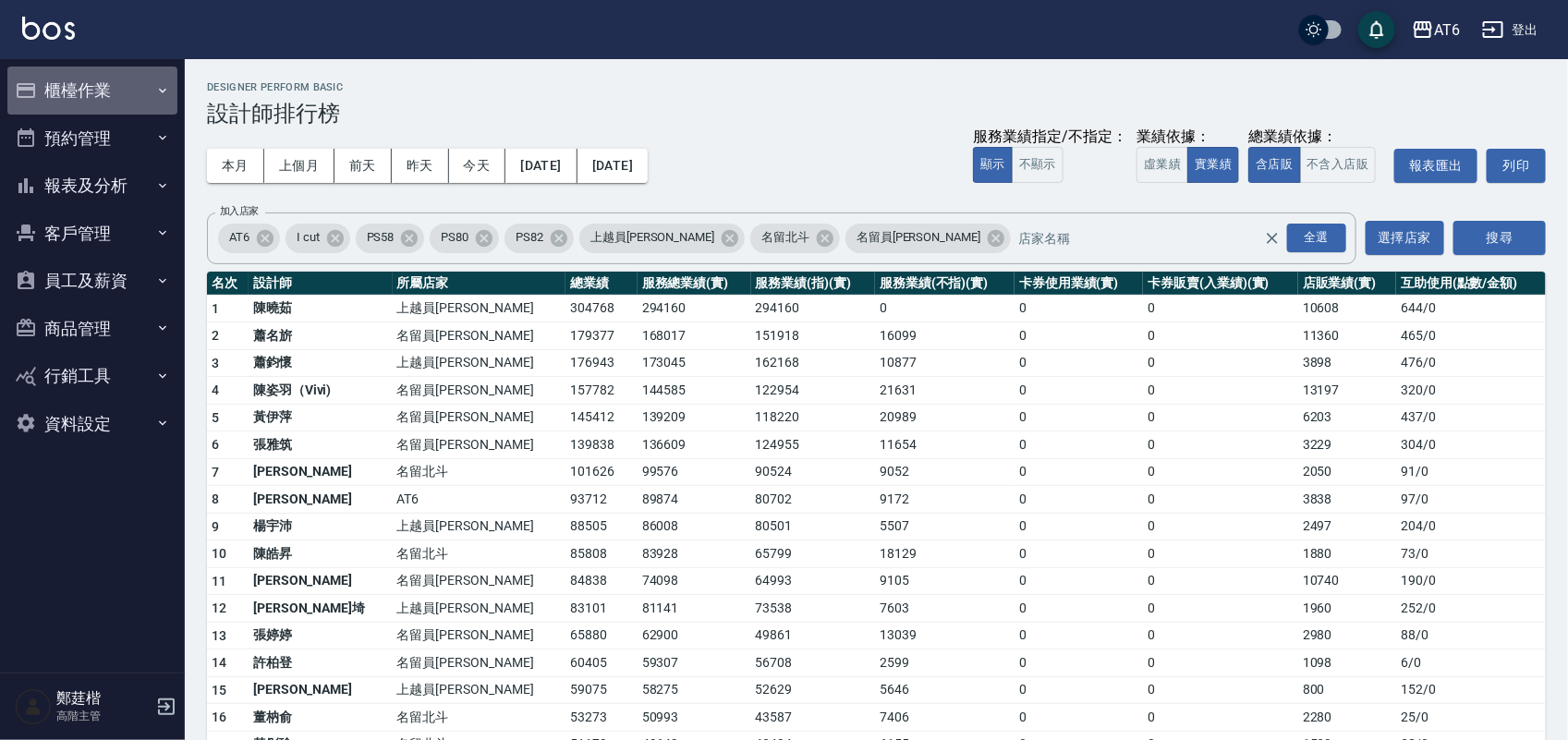
drag, startPoint x: 132, startPoint y: 102, endPoint x: 136, endPoint y: 116, distance: 14.6
click at [135, 112] on button "櫃檯作業" at bounding box center [93, 90] width 170 height 48
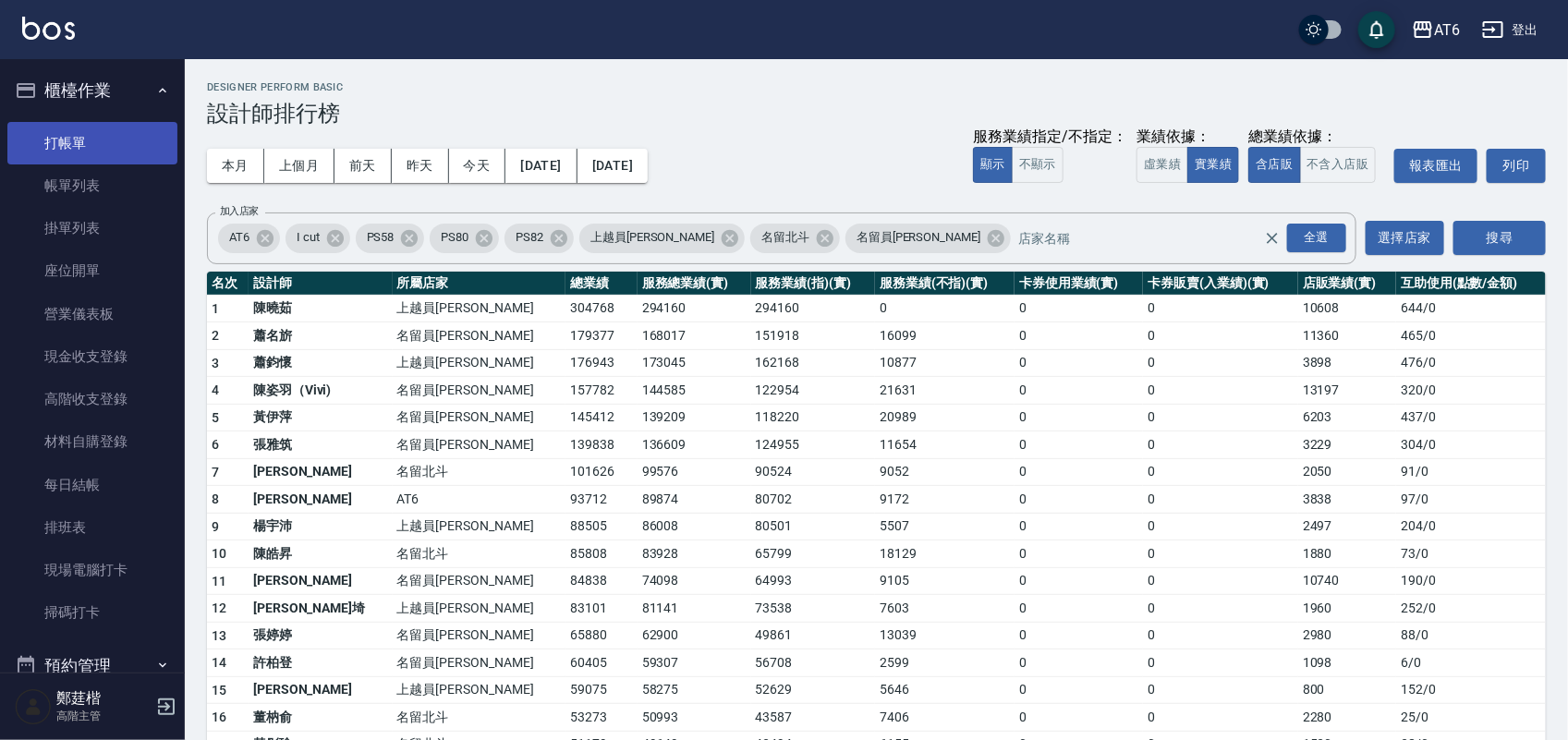
click at [141, 132] on link "打帳單" at bounding box center [93, 144] width 170 height 43
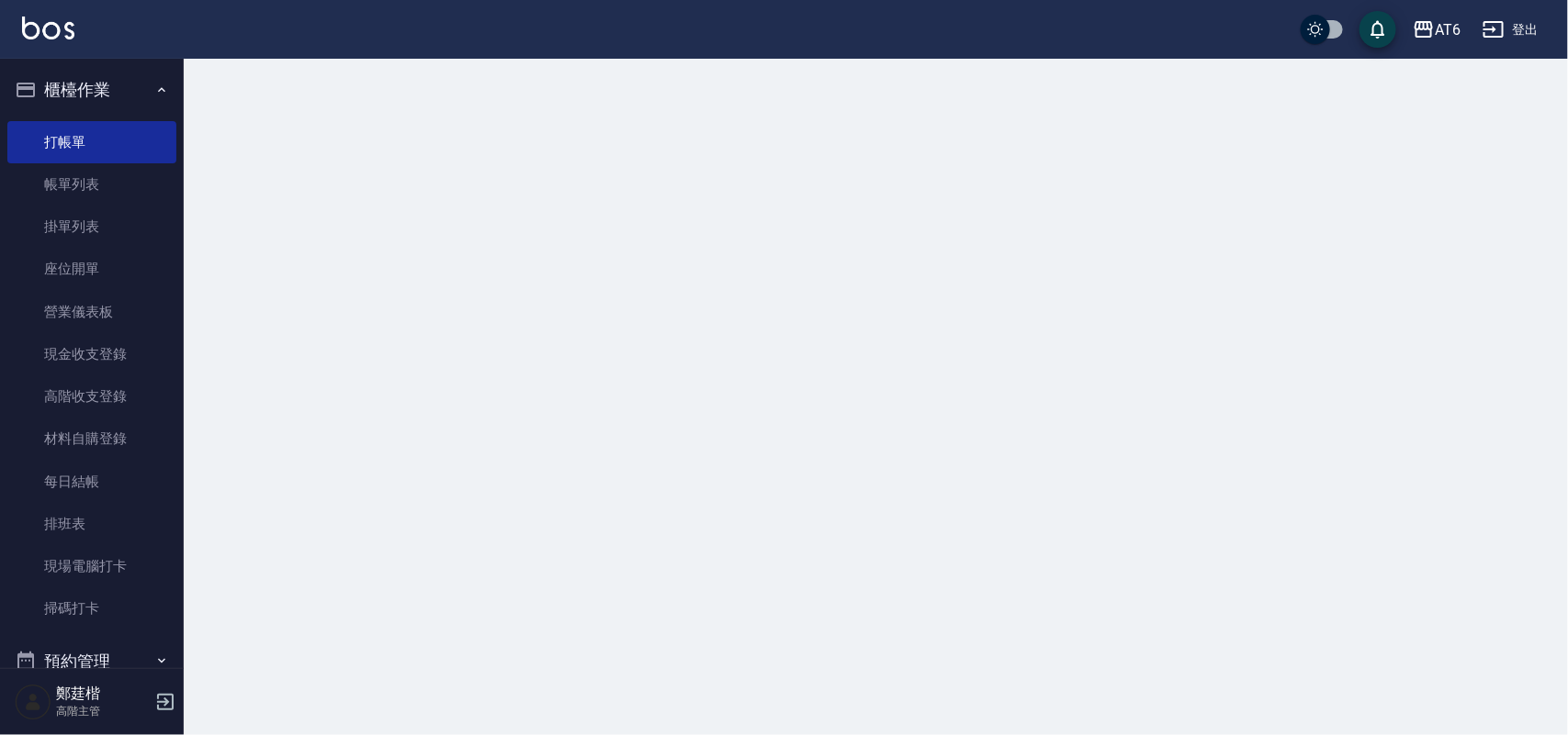
drag, startPoint x: 143, startPoint y: 89, endPoint x: 151, endPoint y: 10, distance: 79.4
click at [146, 89] on button "櫃檯作業" at bounding box center [92, 89] width 169 height 48
